Goal: Task Accomplishment & Management: Understand process/instructions

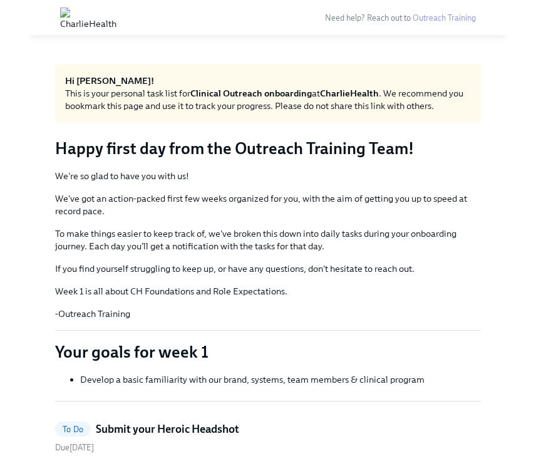
scroll to position [1, 0]
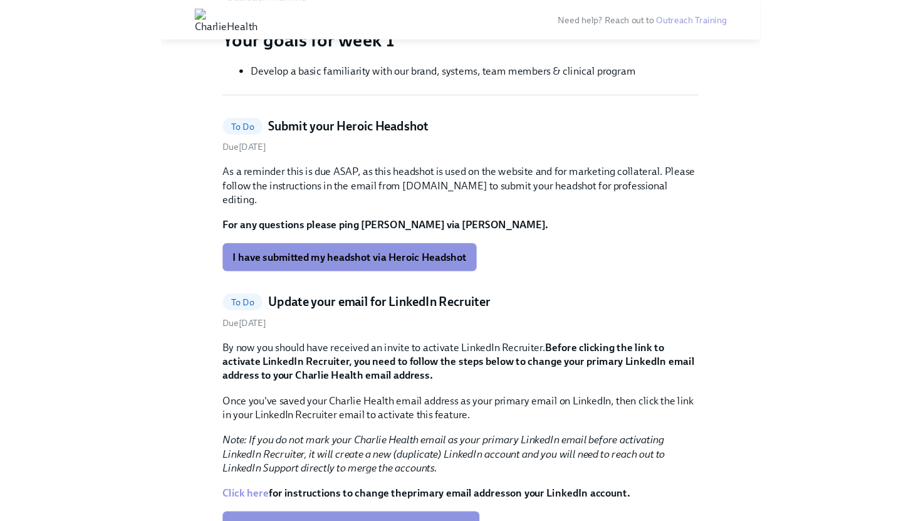
scroll to position [296, 0]
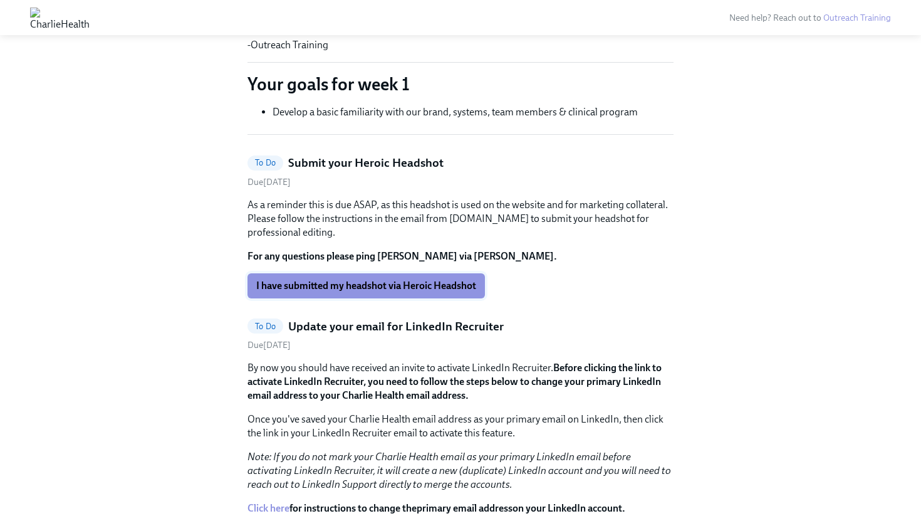
click at [402, 287] on span "I have submitted my headshot via Heroic Headshot" at bounding box center [366, 286] width 220 height 13
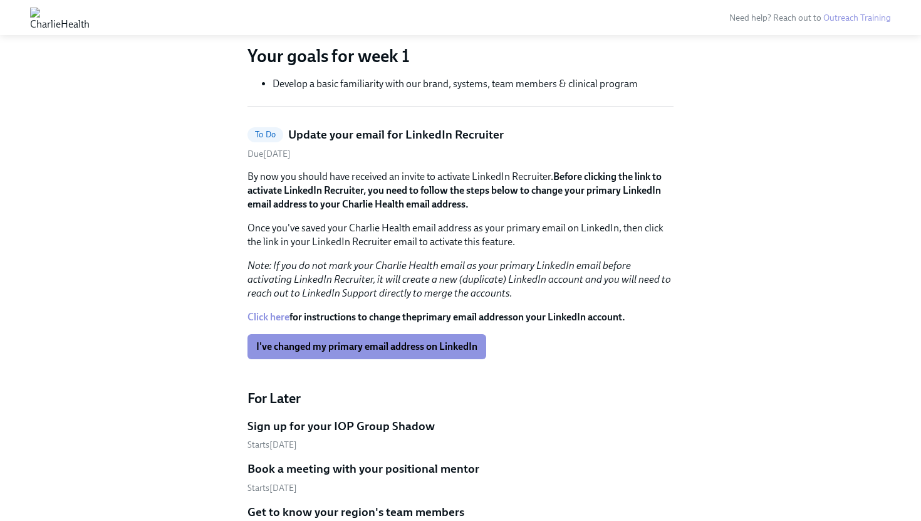
scroll to position [326, 0]
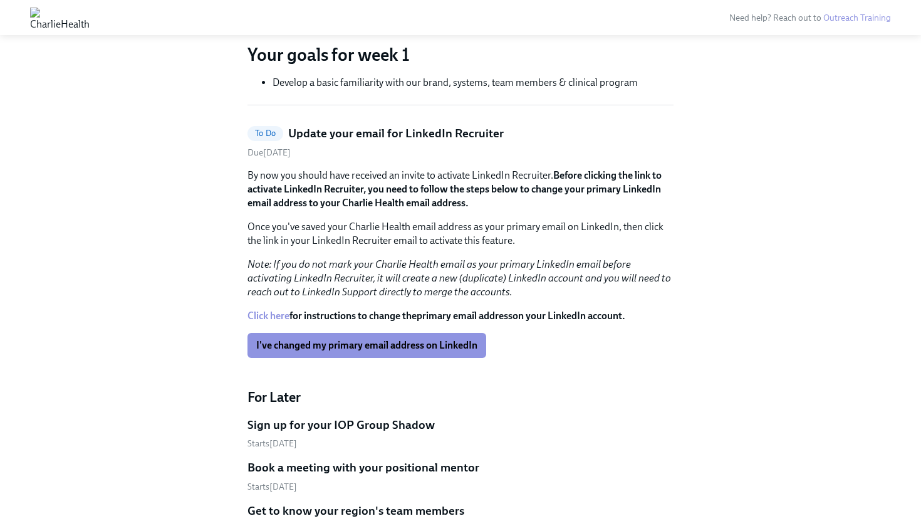
click at [271, 311] on link "Click here" at bounding box center [269, 316] width 42 height 12
click at [402, 234] on p "Once you've saved your Charlie Health email address as your primary email on Li…" at bounding box center [461, 234] width 426 height 28
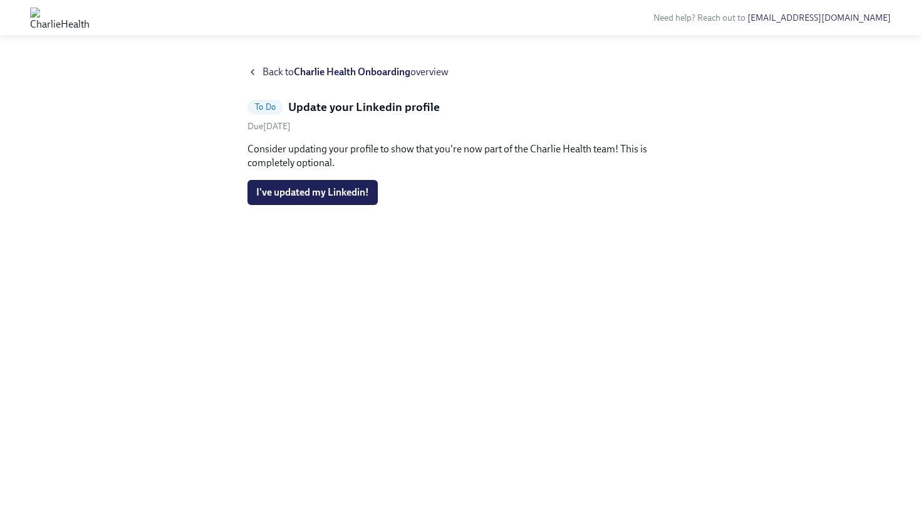
click at [337, 70] on strong "Charlie Health Onboarding" at bounding box center [352, 72] width 117 height 12
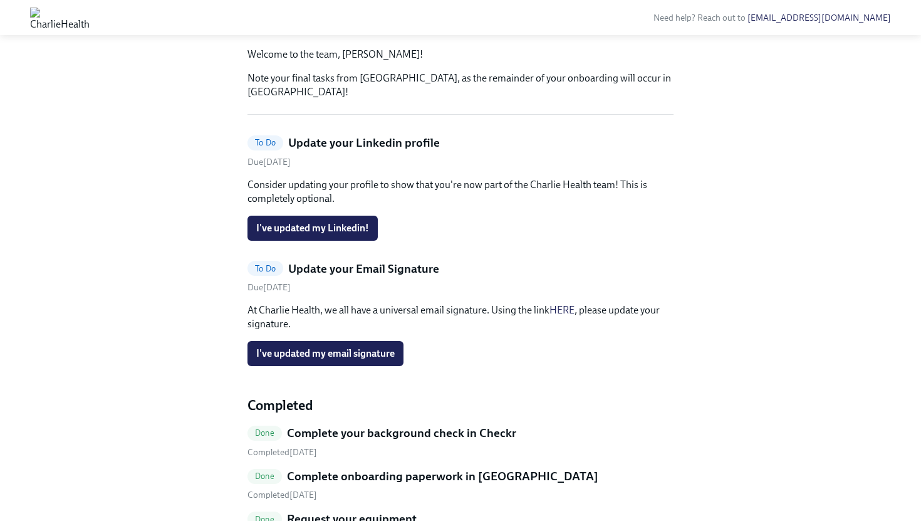
scroll to position [164, 0]
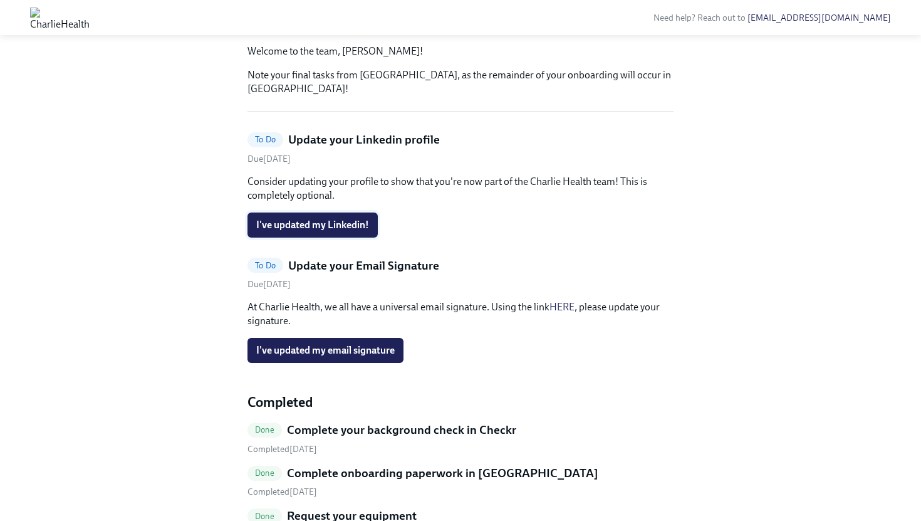
click at [310, 231] on span "I've updated my Linkedin!" at bounding box center [312, 225] width 113 height 13
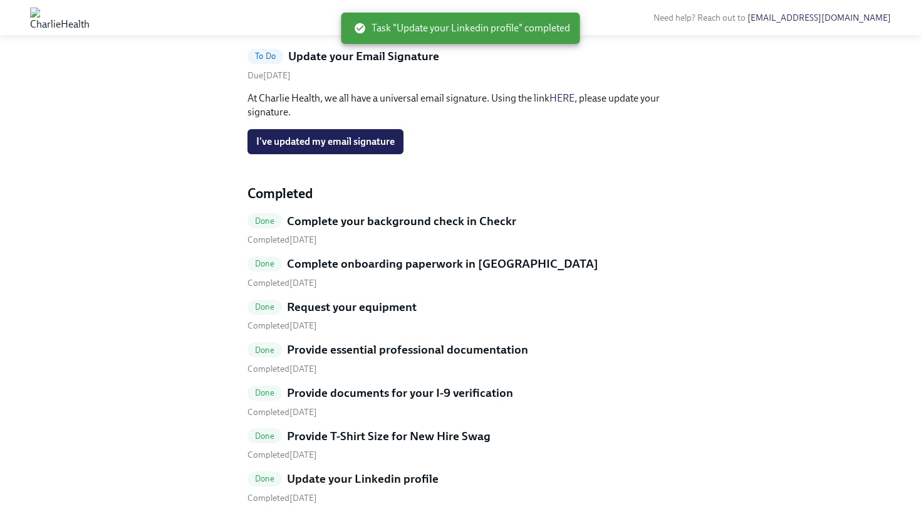
scroll to position [251, 0]
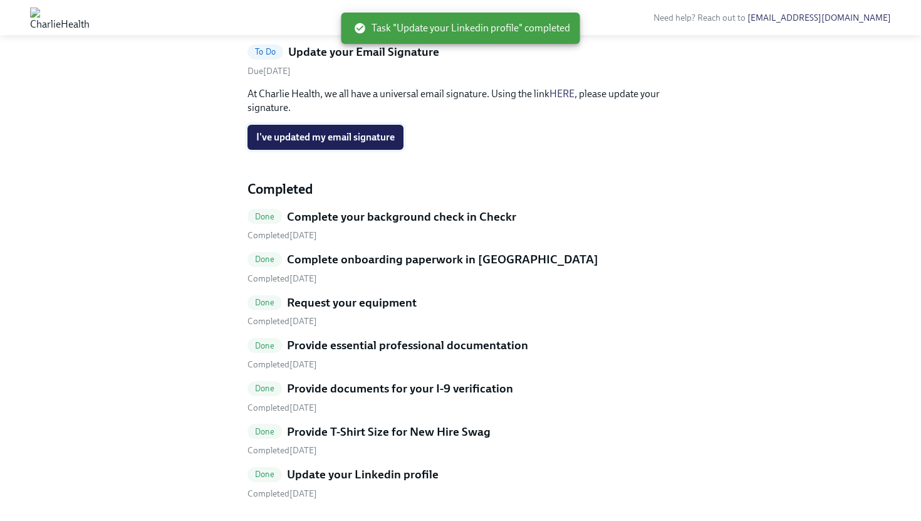
click at [370, 144] on span "I've updated my email signature" at bounding box center [325, 137] width 138 height 13
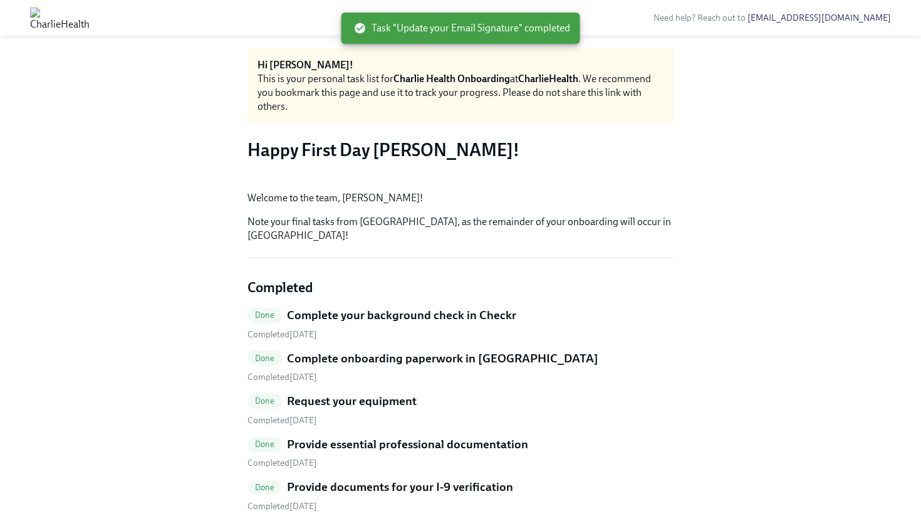
scroll to position [95, 0]
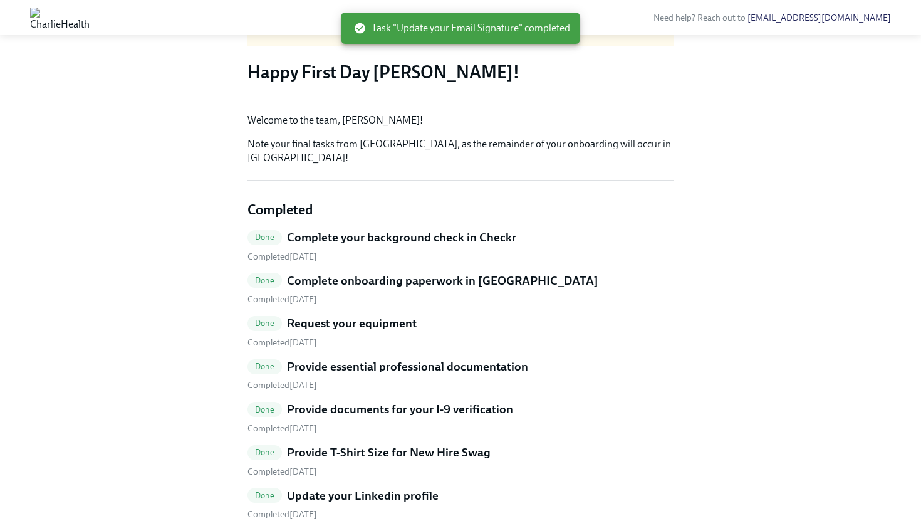
click at [629, 103] on button "Zoom image" at bounding box center [461, 103] width 426 height 0
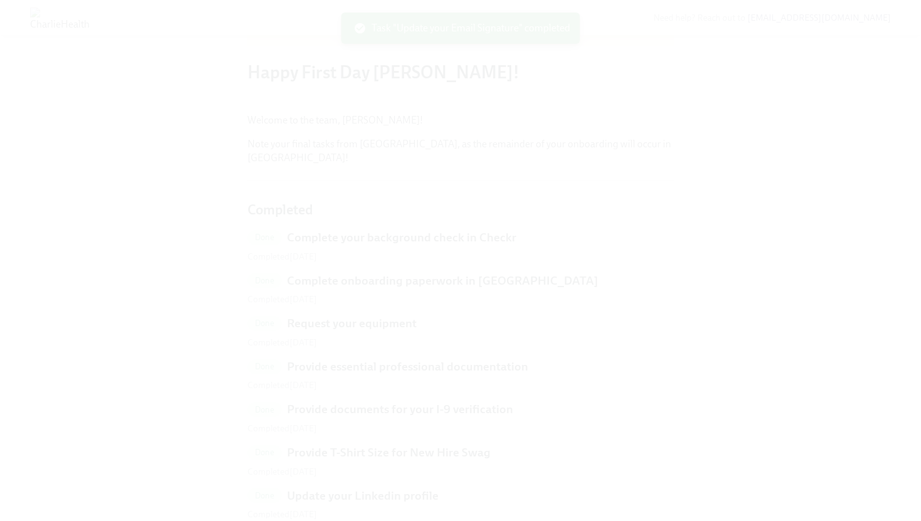
click at [629, 225] on button "Unzoom image" at bounding box center [460, 260] width 921 height 521
